Goal: Task Accomplishment & Management: Manage account settings

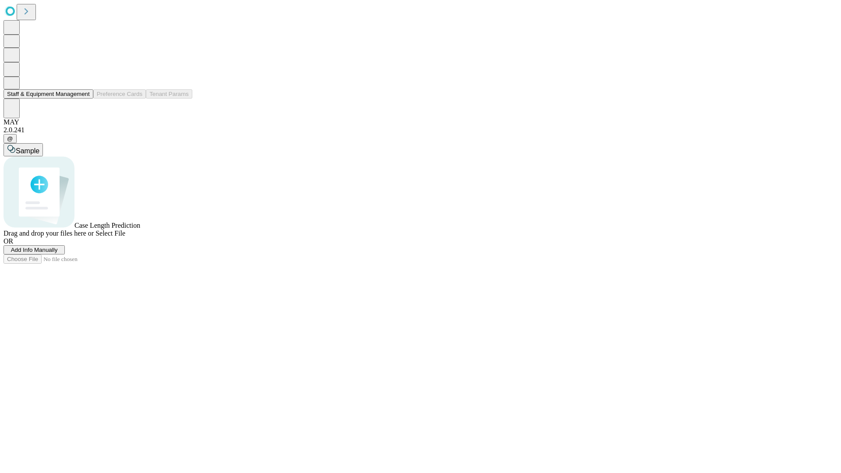
click at [84, 99] on button "Staff & Equipment Management" at bounding box center [49, 93] width 90 height 9
